Goal: Task Accomplishment & Management: Manage account settings

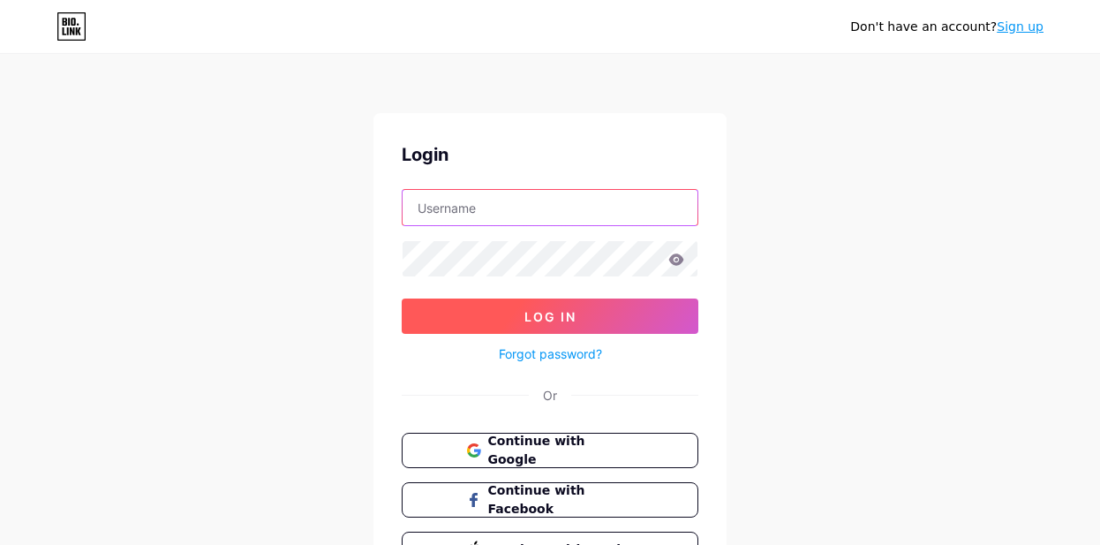
type input "[EMAIL_ADDRESS][DOMAIN_NAME]"
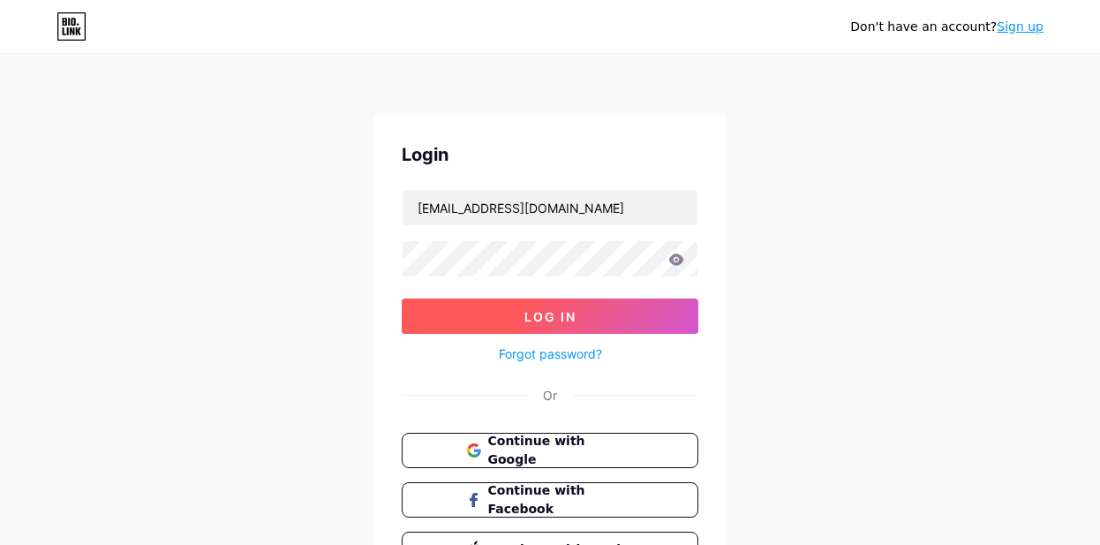
click at [589, 315] on button "Log In" at bounding box center [550, 315] width 297 height 35
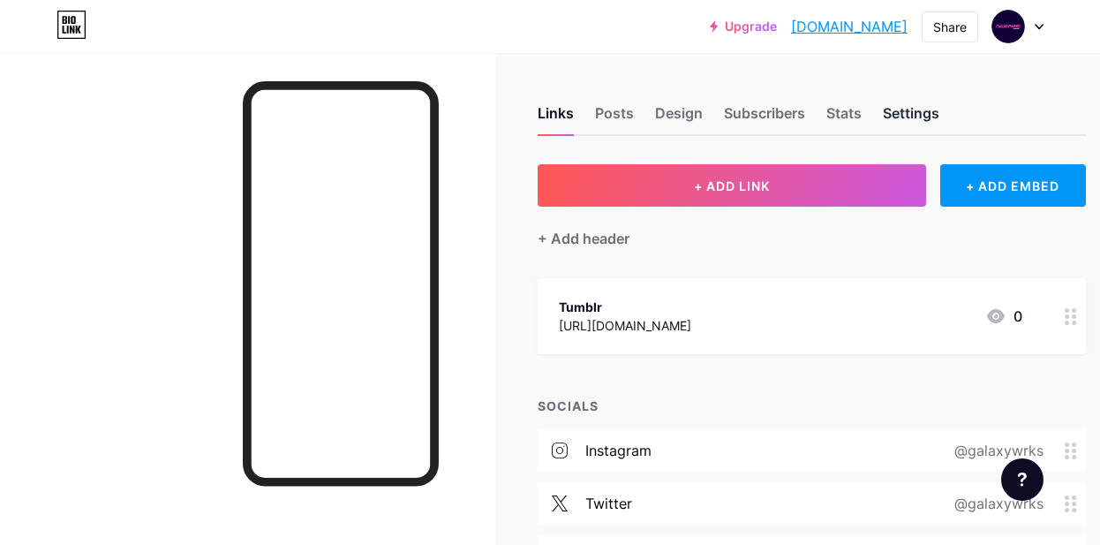
click at [933, 110] on div "Settings" at bounding box center [911, 118] width 56 height 32
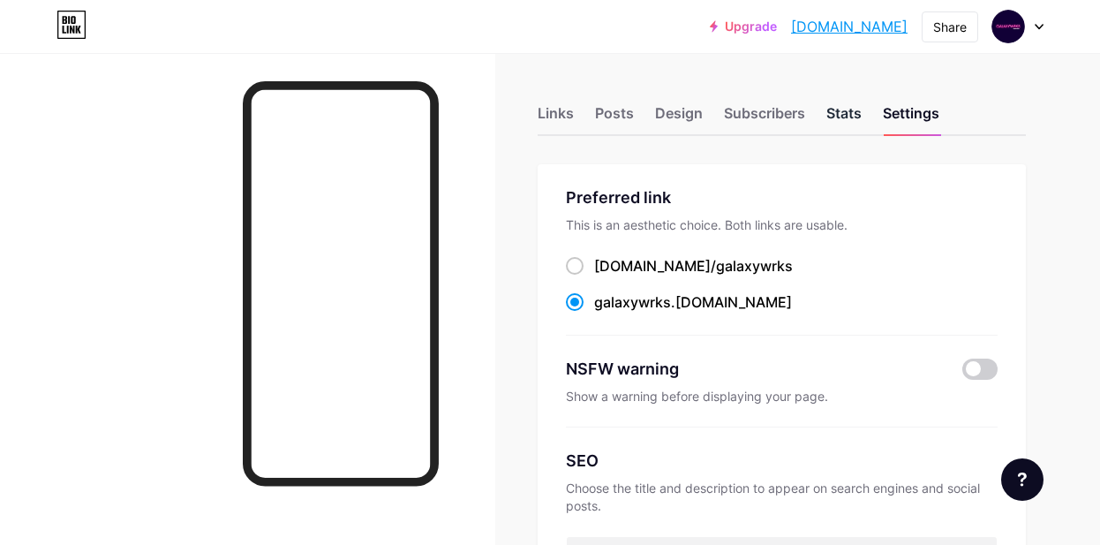
click at [838, 115] on div "Stats" at bounding box center [843, 118] width 35 height 32
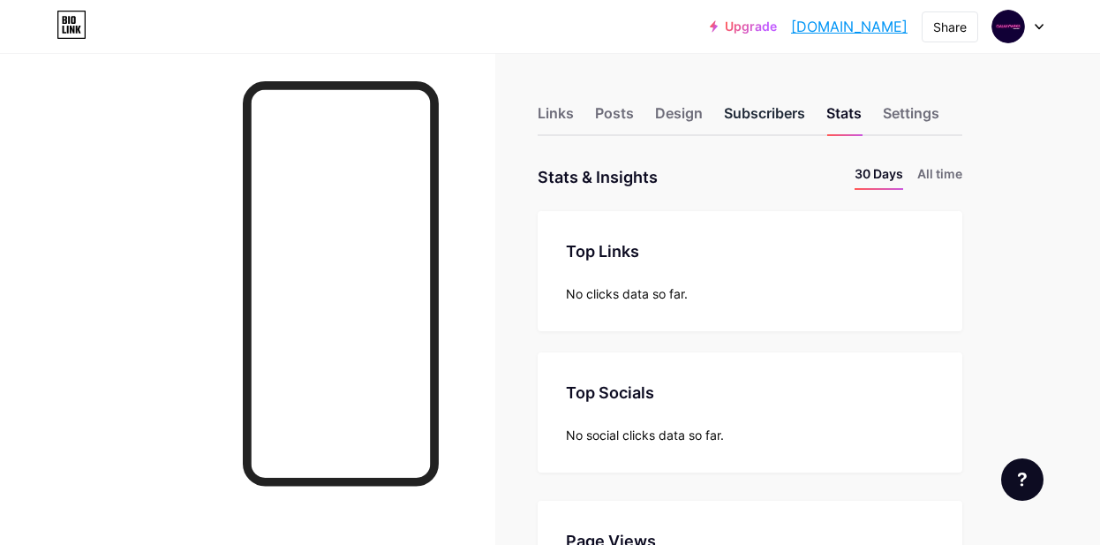
click at [785, 118] on div "Subscribers" at bounding box center [764, 118] width 81 height 32
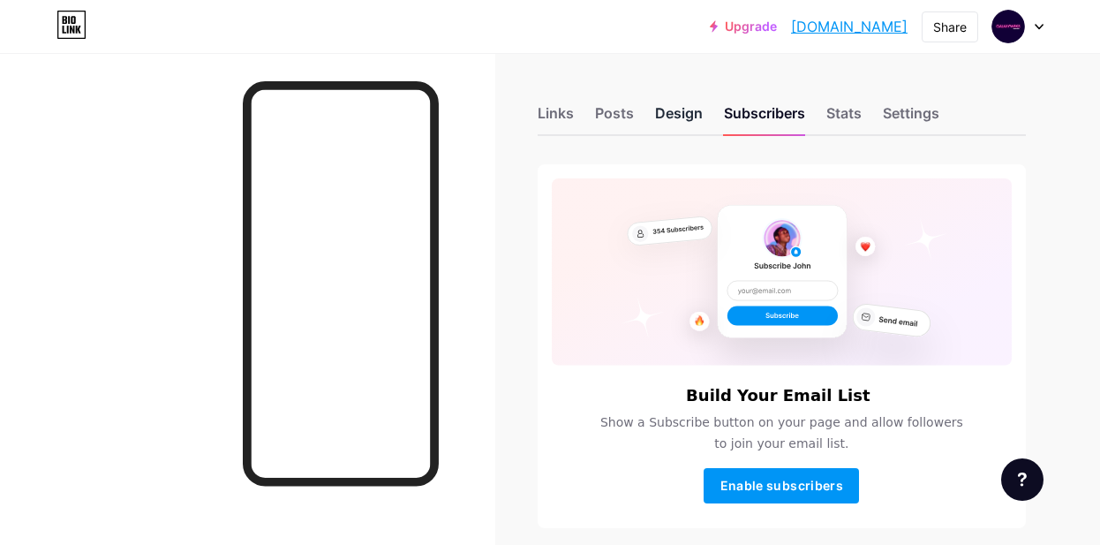
click at [682, 116] on div "Design" at bounding box center [679, 118] width 48 height 32
click at [598, 117] on div "Posts" at bounding box center [614, 118] width 39 height 32
click at [556, 114] on div "Links" at bounding box center [555, 118] width 36 height 32
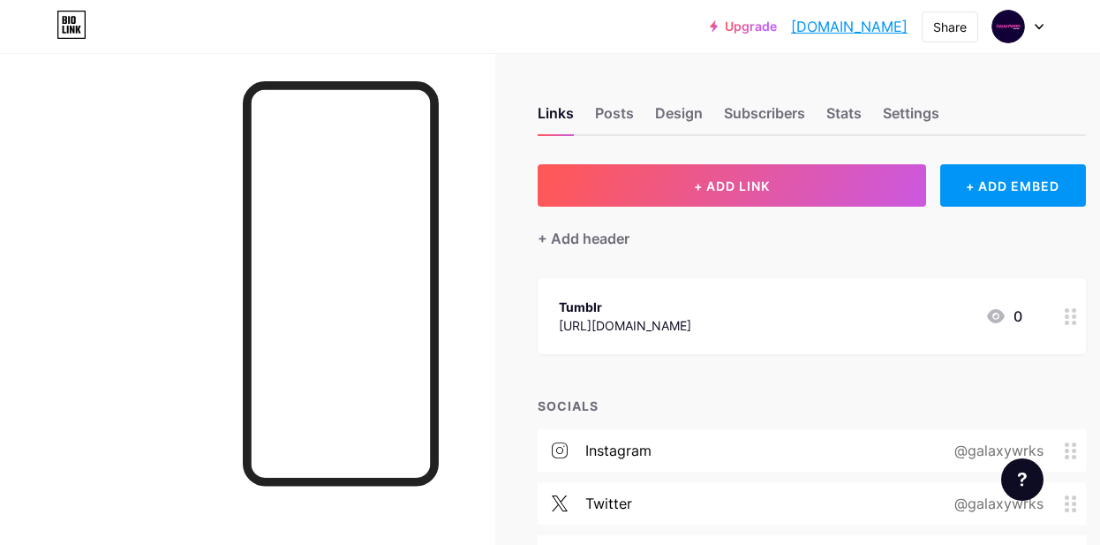
click at [1037, 25] on icon at bounding box center [1038, 27] width 7 height 4
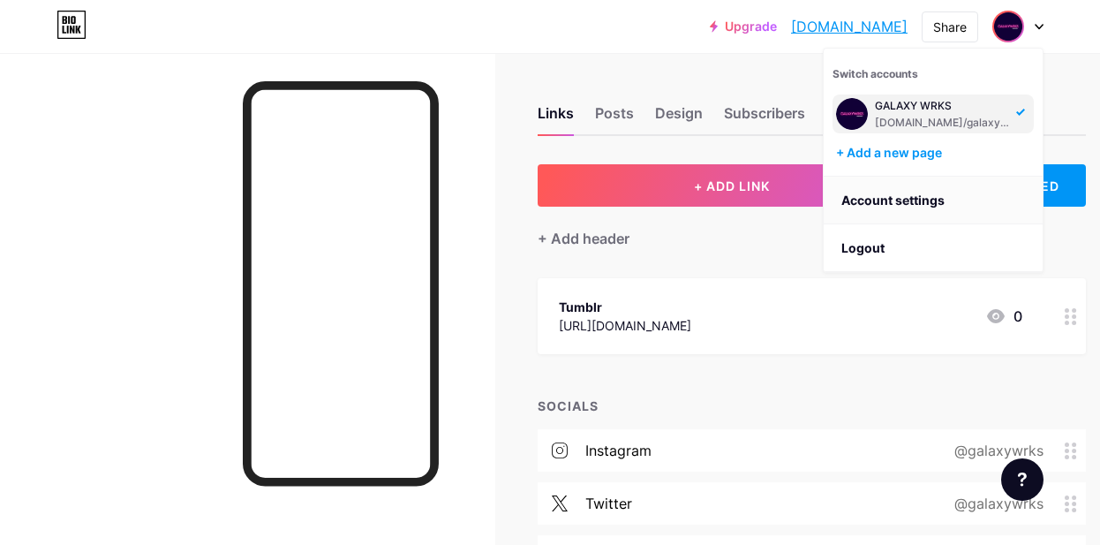
click at [930, 198] on link "Account settings" at bounding box center [932, 201] width 219 height 48
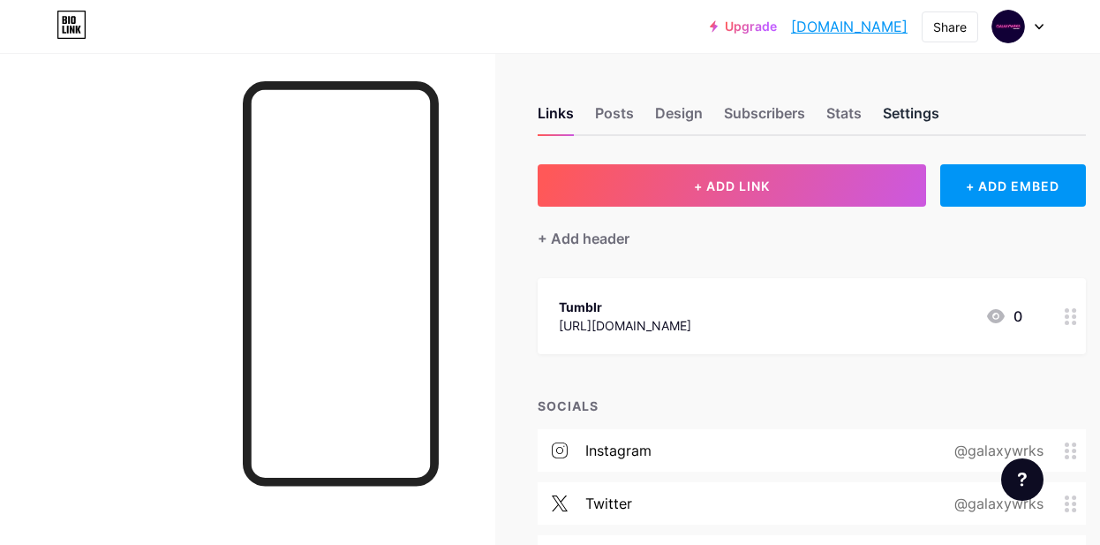
click at [925, 116] on div "Settings" at bounding box center [911, 118] width 56 height 32
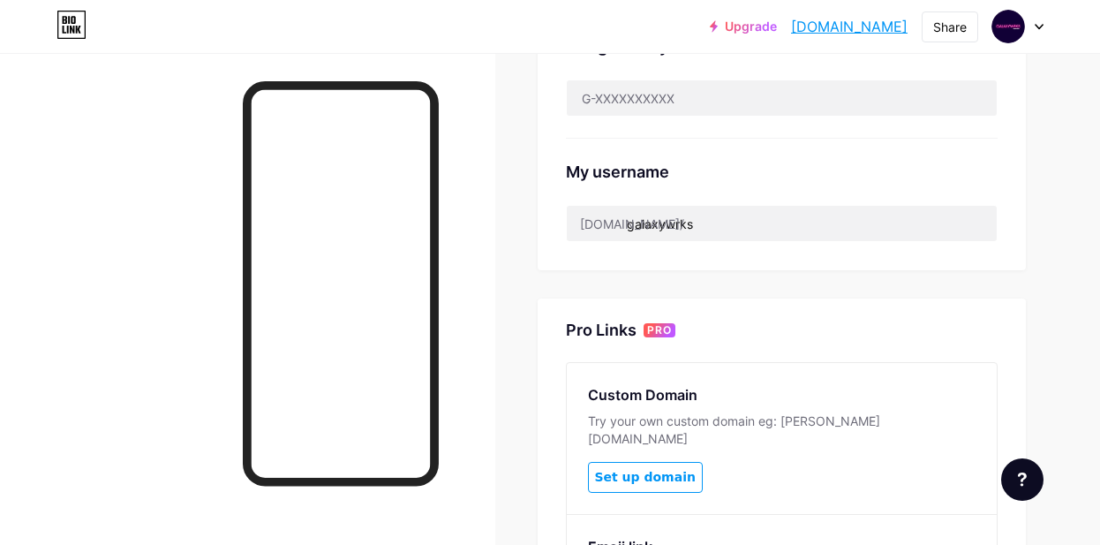
scroll to position [631, 0]
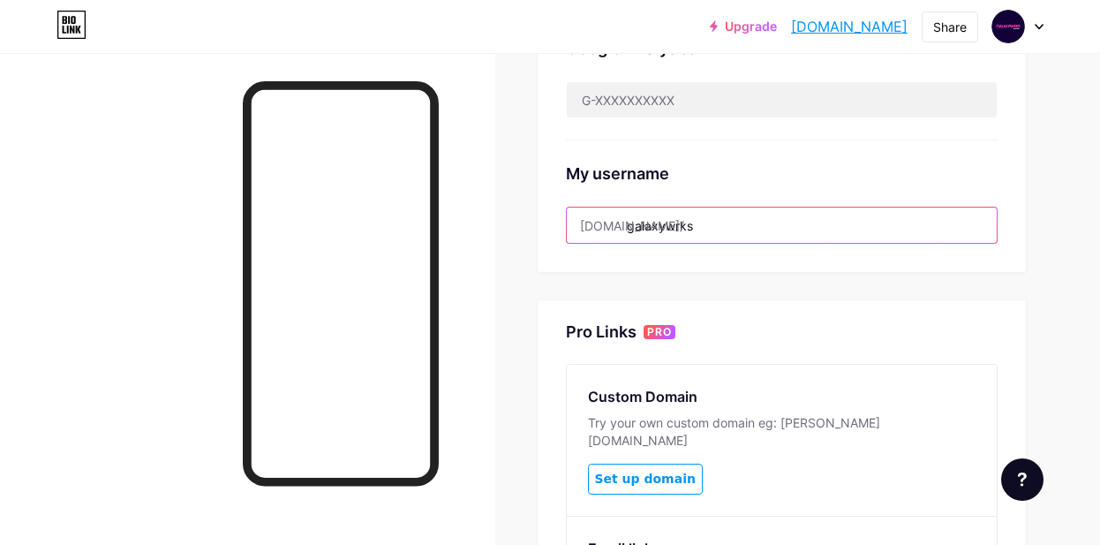
click at [707, 230] on input "galaxywrks" at bounding box center [782, 224] width 430 height 35
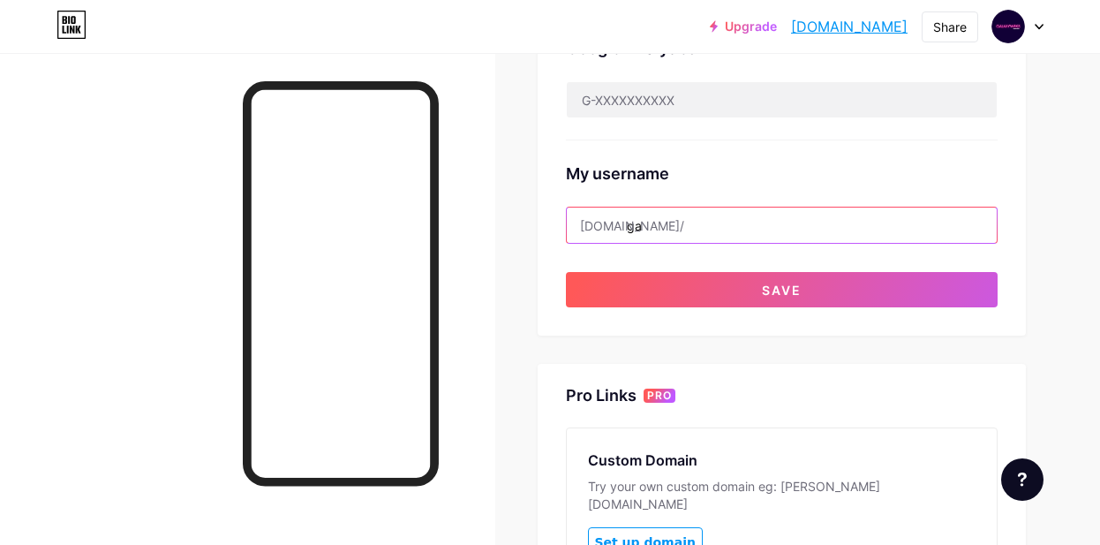
type input "g"
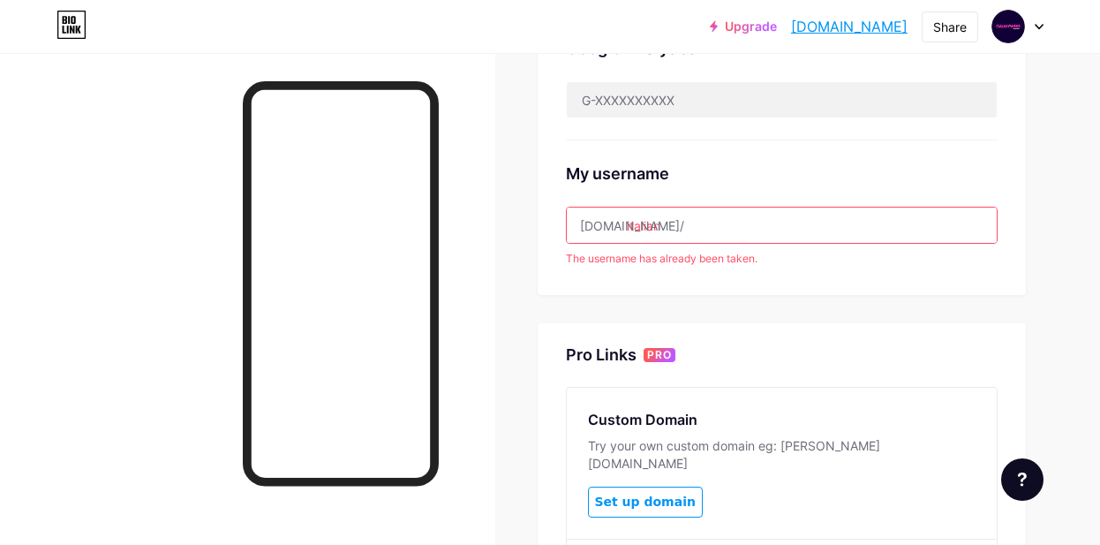
click at [756, 179] on div "My username" at bounding box center [782, 174] width 432 height 24
click at [715, 213] on input "italian" at bounding box center [782, 224] width 430 height 35
click at [713, 228] on input "italian" at bounding box center [782, 224] width 430 height 35
type input "i"
